Goal: Transaction & Acquisition: Purchase product/service

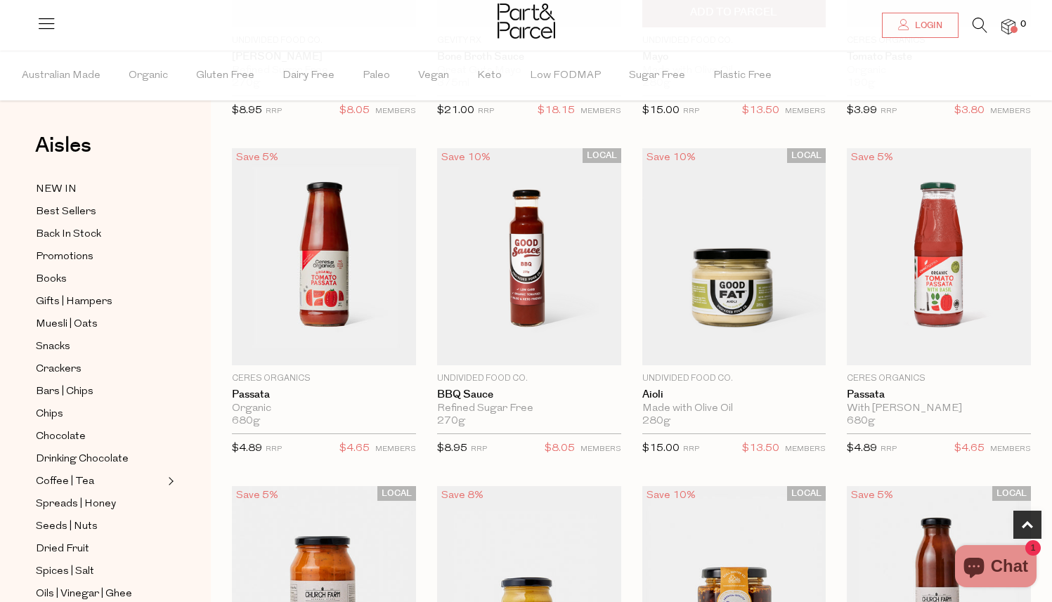
scroll to position [417, 0]
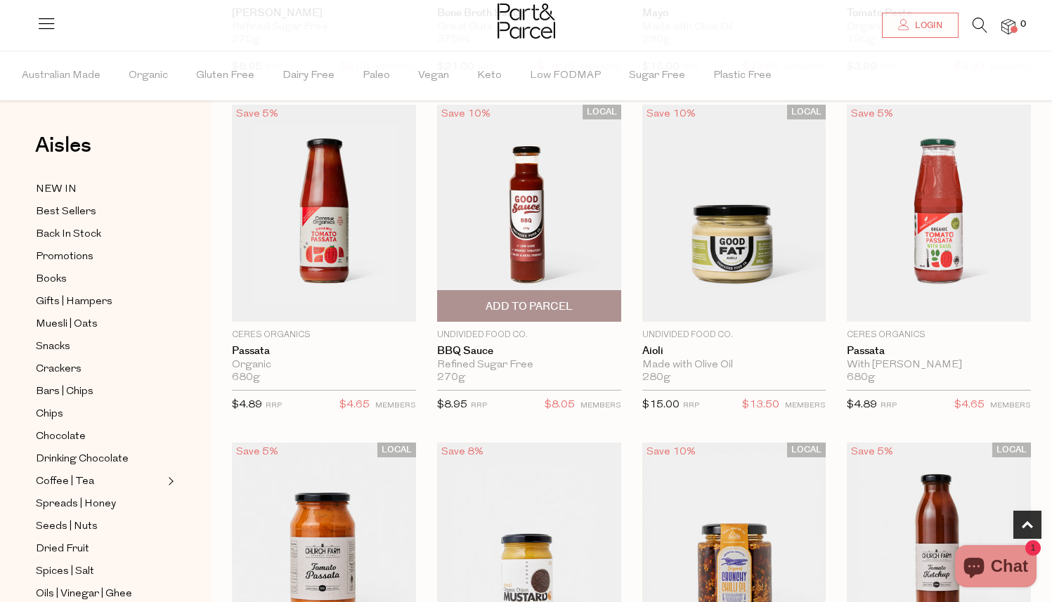
click at [530, 231] on img at bounding box center [529, 213] width 184 height 217
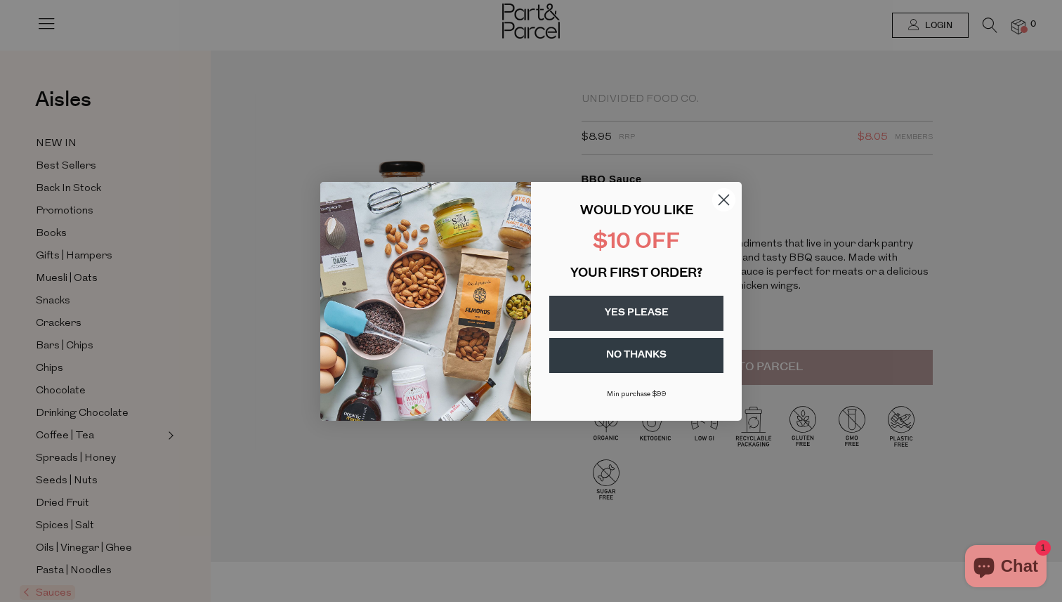
click at [725, 204] on circle "Close dialog" at bounding box center [723, 199] width 23 height 23
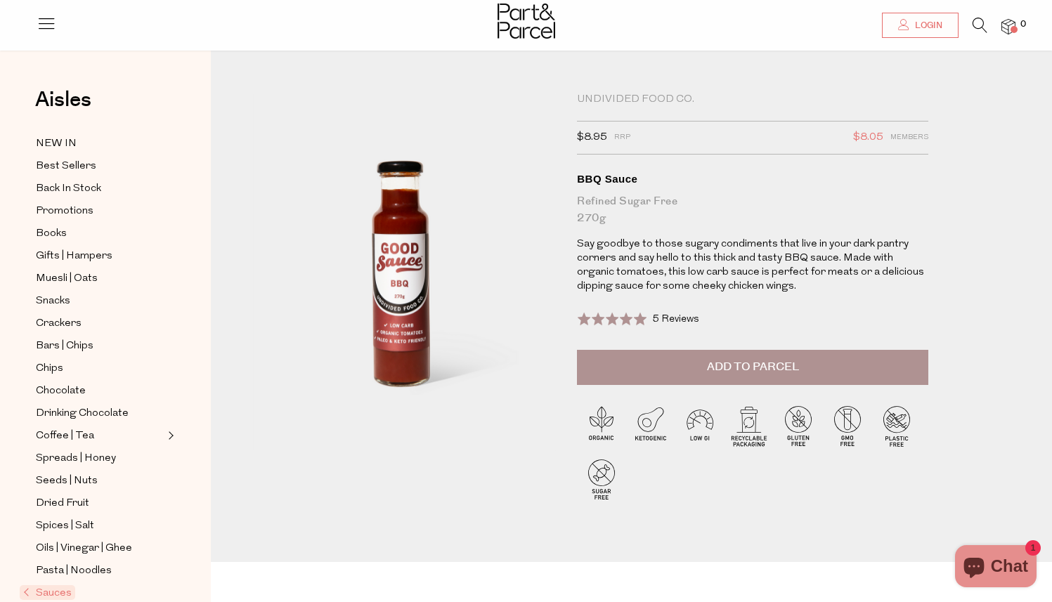
scroll to position [44, 0]
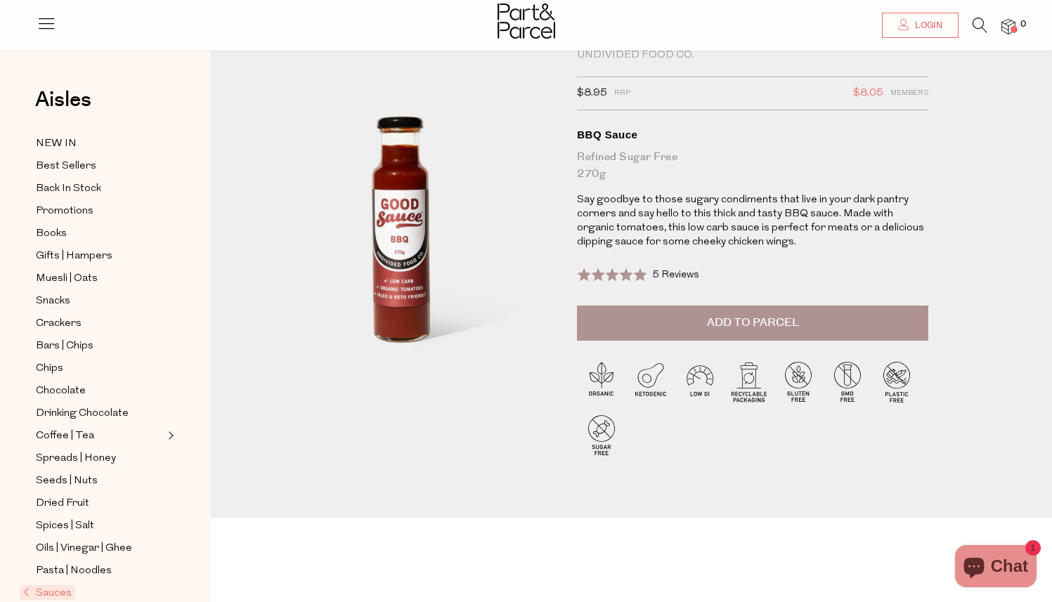
click at [688, 331] on button "Add to Parcel" at bounding box center [752, 323] width 351 height 35
